Goal: Contribute content: Add original content to the website for others to see

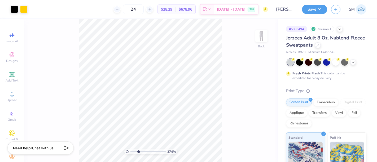
drag, startPoint x: 132, startPoint y: 151, endPoint x: 138, endPoint y: 150, distance: 6.4
click at [138, 150] on input "range" at bounding box center [148, 152] width 36 height 5
type input "2.91"
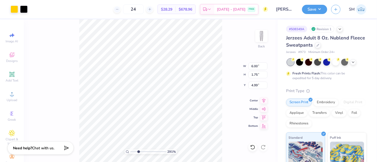
type input "4.96"
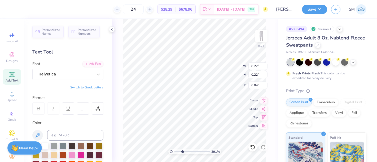
type input "0.42"
type input "4.78"
type input "0.20"
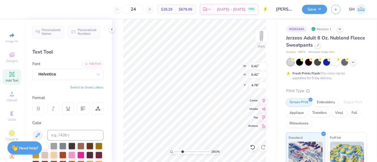
type input "5.00"
drag, startPoint x: 183, startPoint y: 151, endPoint x: 214, endPoint y: 139, distance: 32.6
type input "10"
click at [208, 150] on input "range" at bounding box center [192, 152] width 34 height 5
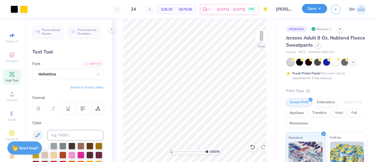
click at [320, 7] on button "Save" at bounding box center [314, 8] width 25 height 9
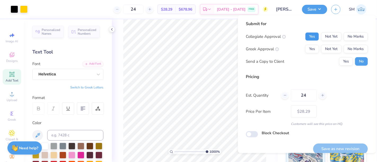
click at [311, 36] on button "Yes" at bounding box center [312, 36] width 14 height 8
click at [354, 50] on button "No Marks" at bounding box center [356, 49] width 24 height 8
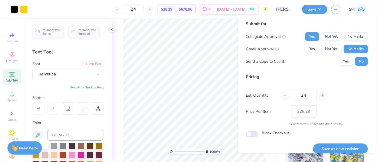
click at [347, 148] on button "Save as new revision" at bounding box center [340, 149] width 55 height 11
type input "$28.29"
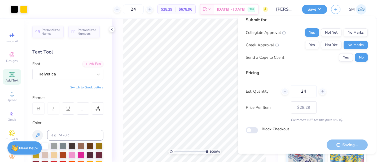
scroll to position [6, 0]
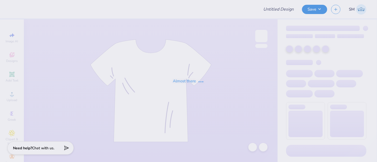
type input "[PERSON_NAME] : [PERSON_NAME]"
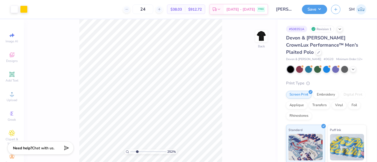
drag, startPoint x: 132, startPoint y: 152, endPoint x: 137, endPoint y: 152, distance: 5.0
click at [137, 153] on input "range" at bounding box center [148, 152] width 36 height 5
drag, startPoint x: 137, startPoint y: 151, endPoint x: 146, endPoint y: 151, distance: 8.8
type input "5.11"
click at [146, 151] on input "range" at bounding box center [148, 152] width 36 height 5
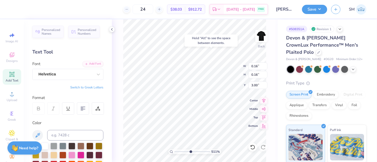
type input "3.00"
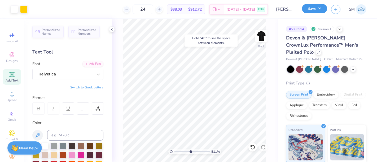
click at [313, 6] on button "Save" at bounding box center [314, 8] width 25 height 9
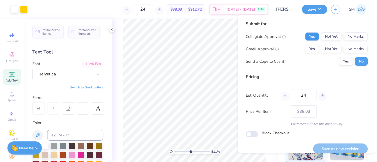
click at [308, 35] on button "Yes" at bounding box center [312, 36] width 14 height 8
drag, startPoint x: 351, startPoint y: 49, endPoint x: 344, endPoint y: 66, distance: 18.8
click at [351, 49] on button "No Marks" at bounding box center [356, 49] width 24 height 8
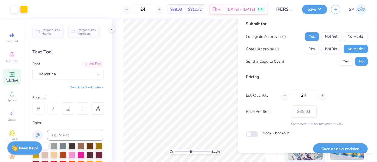
drag, startPoint x: 347, startPoint y: 148, endPoint x: 340, endPoint y: 143, distance: 8.4
click at [347, 149] on button "Save as new revision" at bounding box center [340, 149] width 55 height 11
type input "$38.03"
